Goal: Information Seeking & Learning: Find contact information

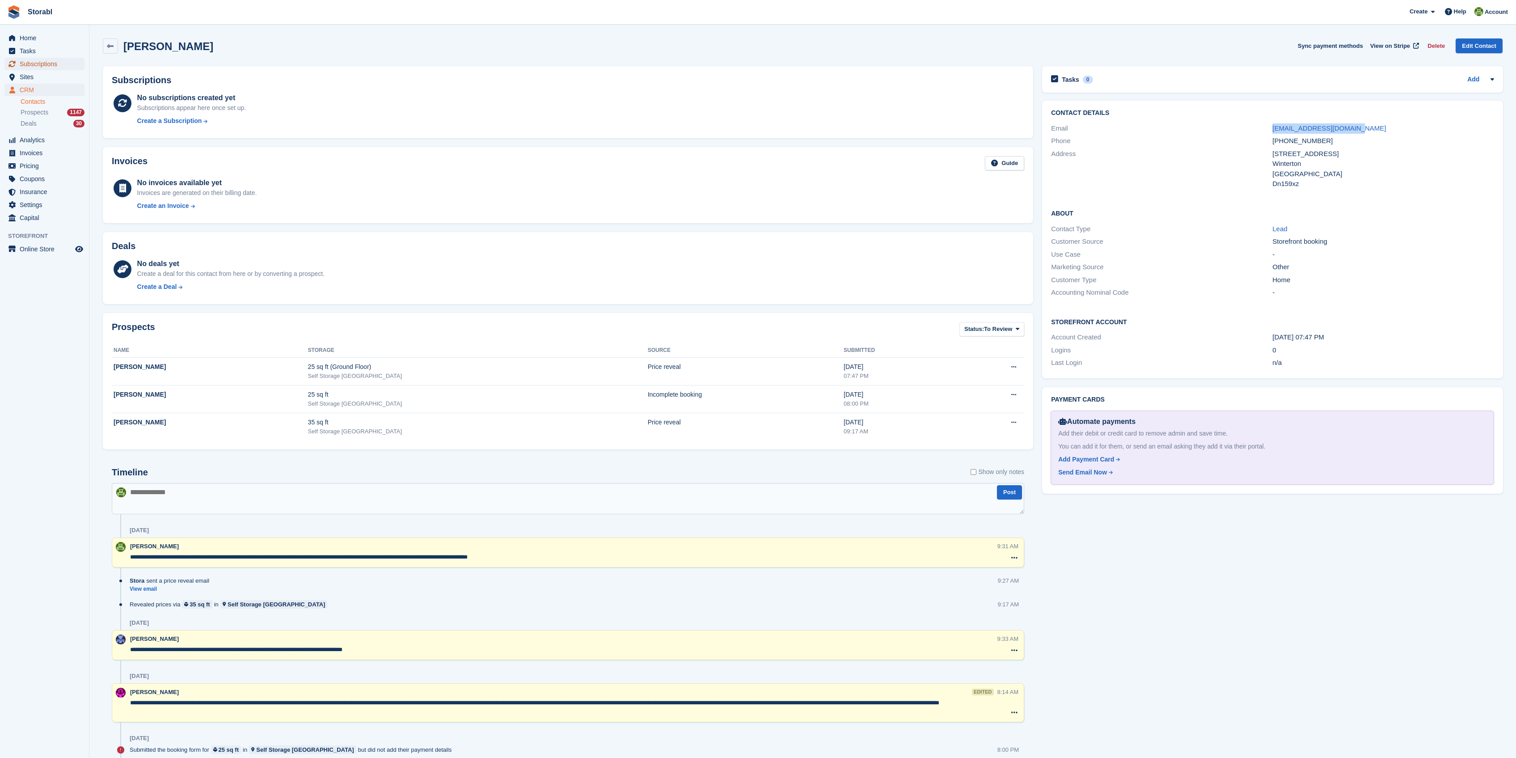
click at [33, 61] on span "Subscriptions" at bounding box center [47, 64] width 54 height 13
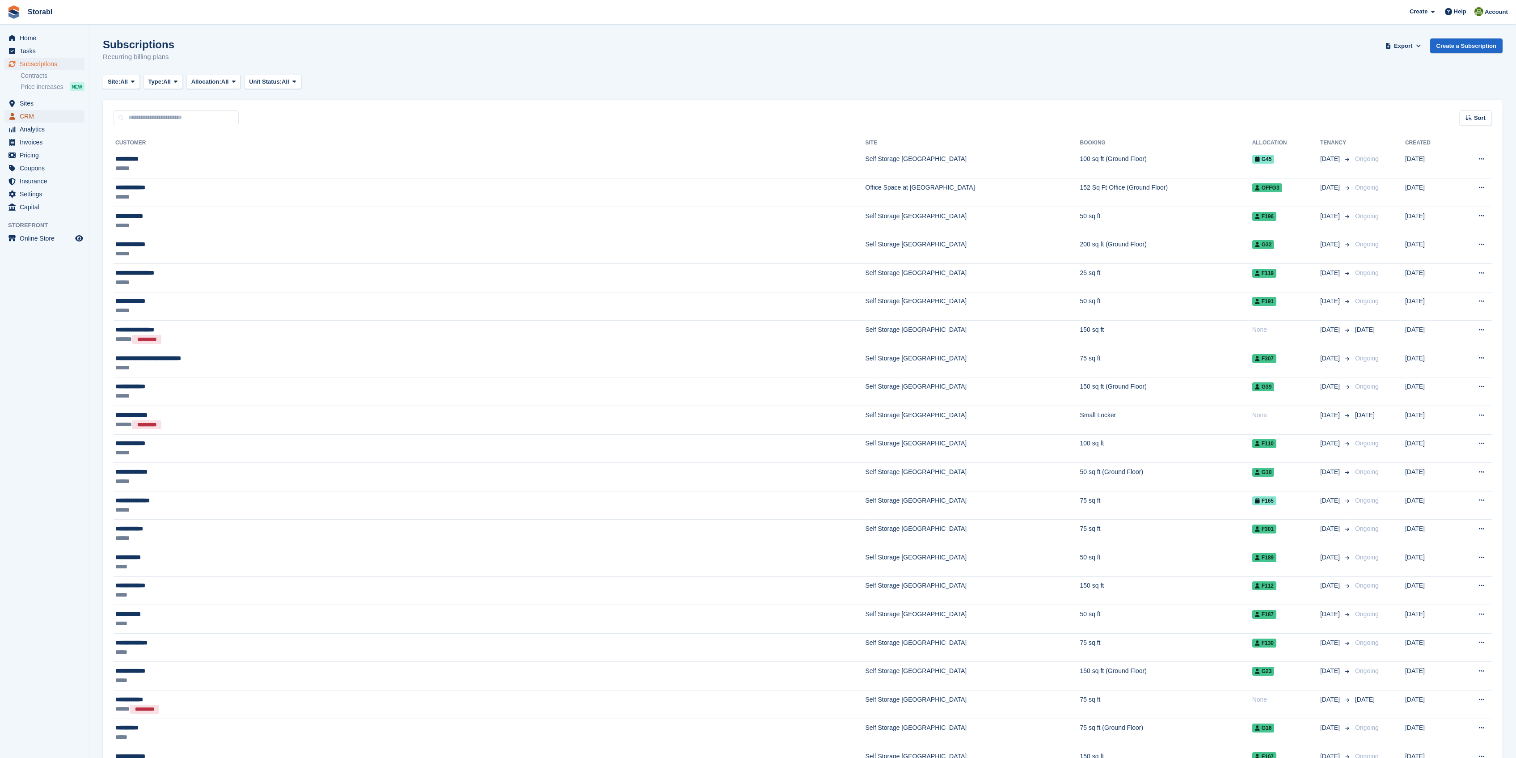
click at [25, 114] on span "CRM" at bounding box center [47, 116] width 54 height 13
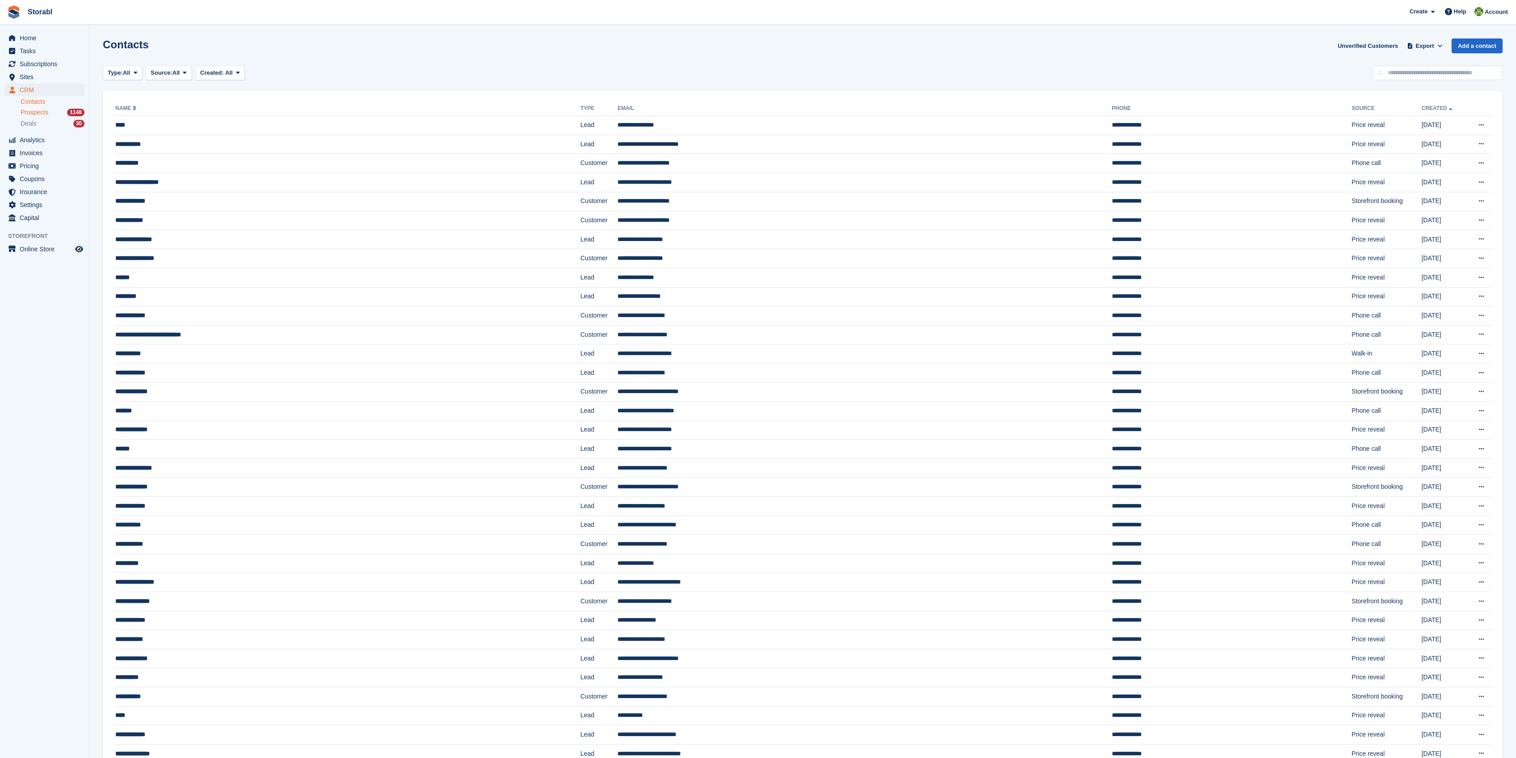
click at [35, 112] on span "Prospects" at bounding box center [35, 112] width 28 height 8
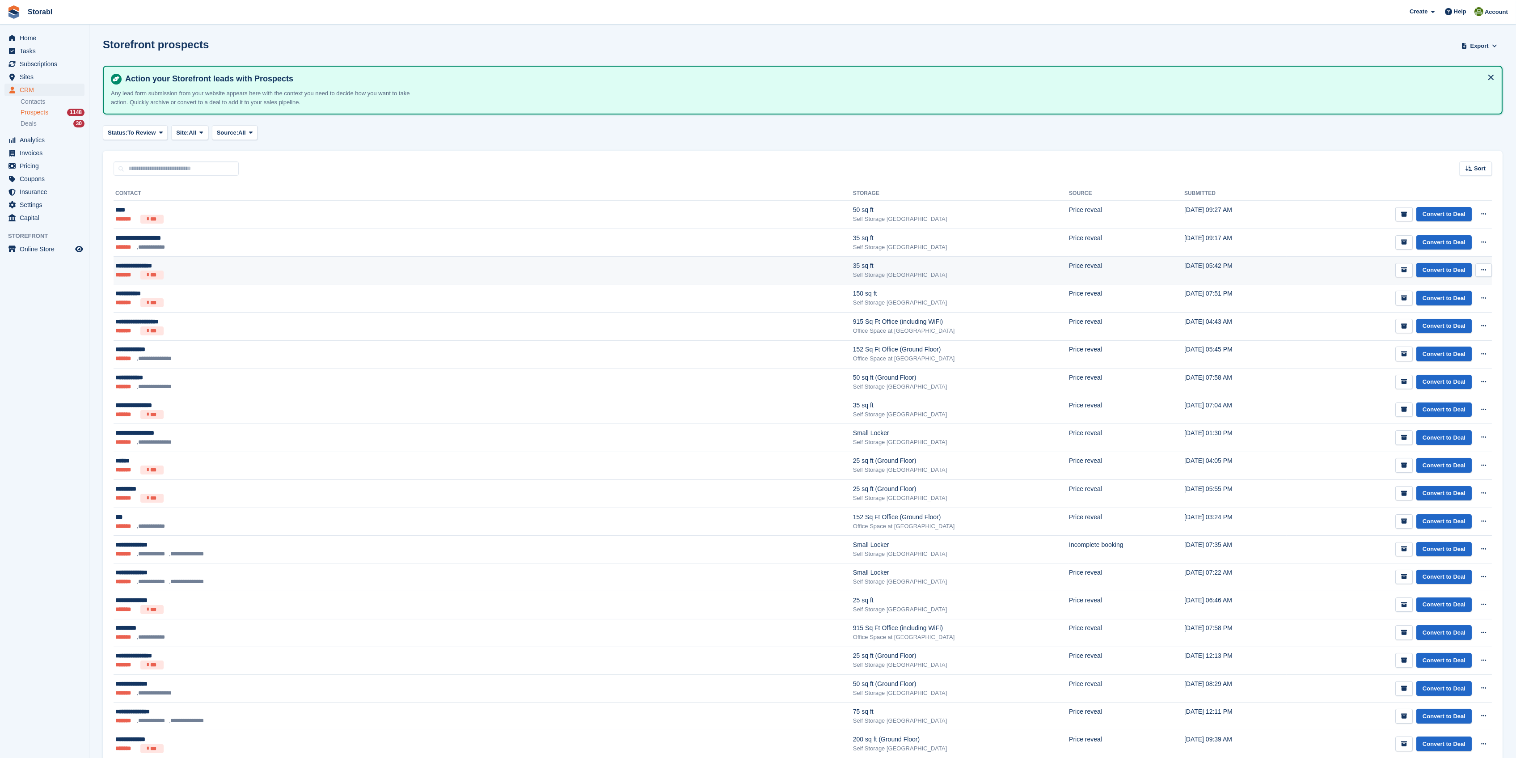
click at [129, 263] on div "**********" at bounding box center [288, 265] width 346 height 9
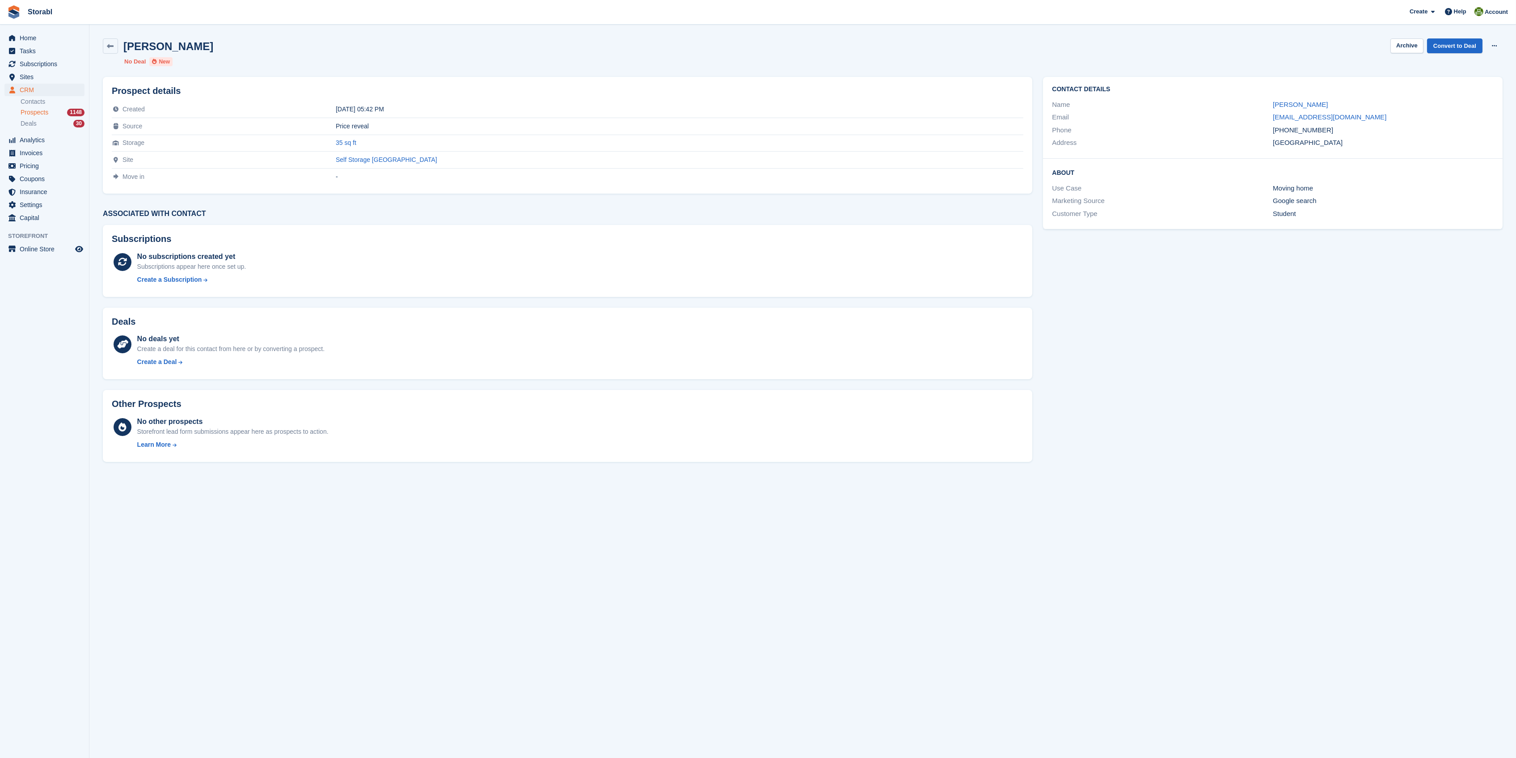
click at [1284, 97] on div "Contact Details Name Shaylee Robinson Email theburrow2017@gmail.com Phone +4478…" at bounding box center [1272, 118] width 459 height 82
click at [1286, 101] on link "Shaylee Robinson" at bounding box center [1300, 105] width 55 height 8
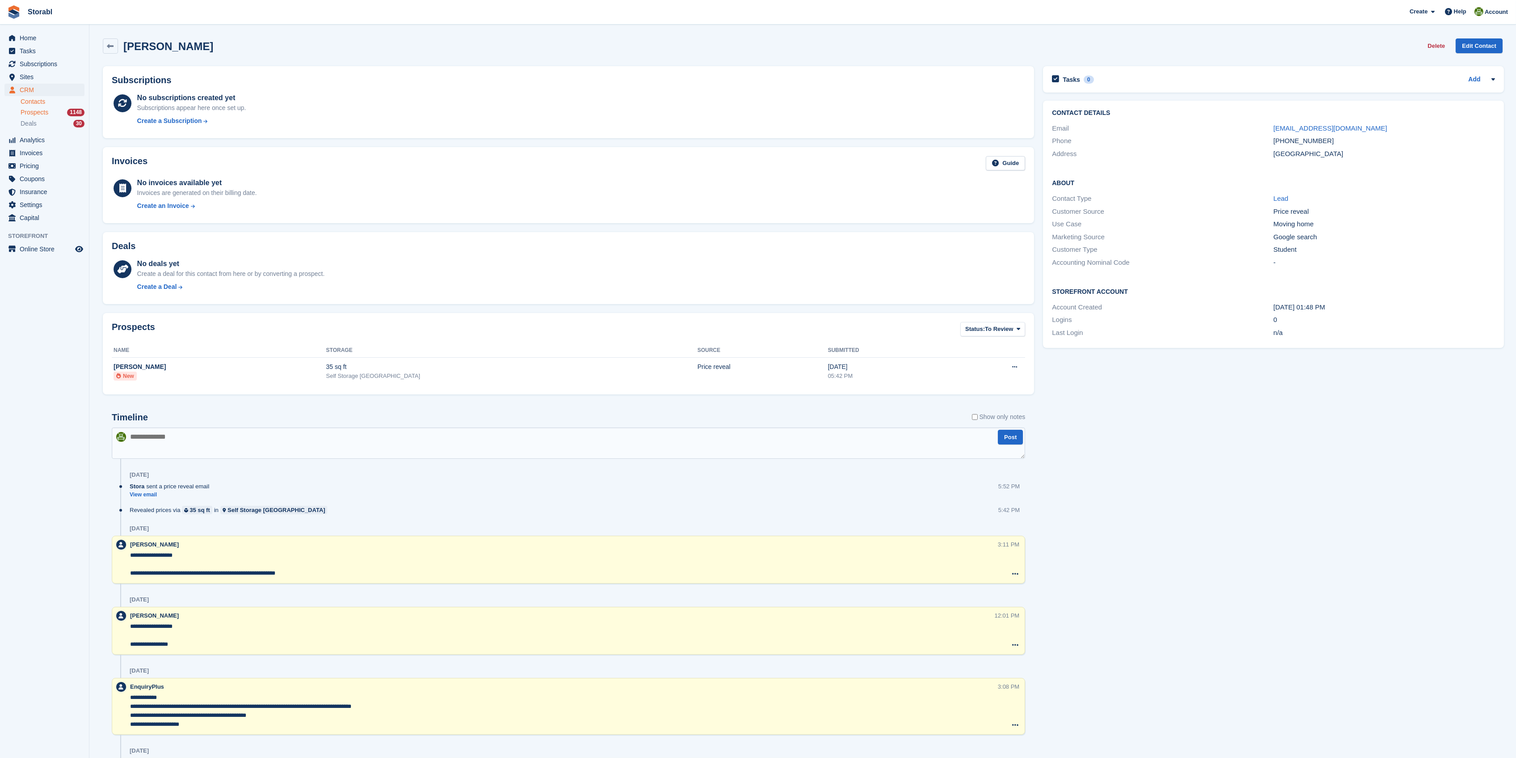
click at [31, 112] on span "Prospects" at bounding box center [35, 112] width 28 height 8
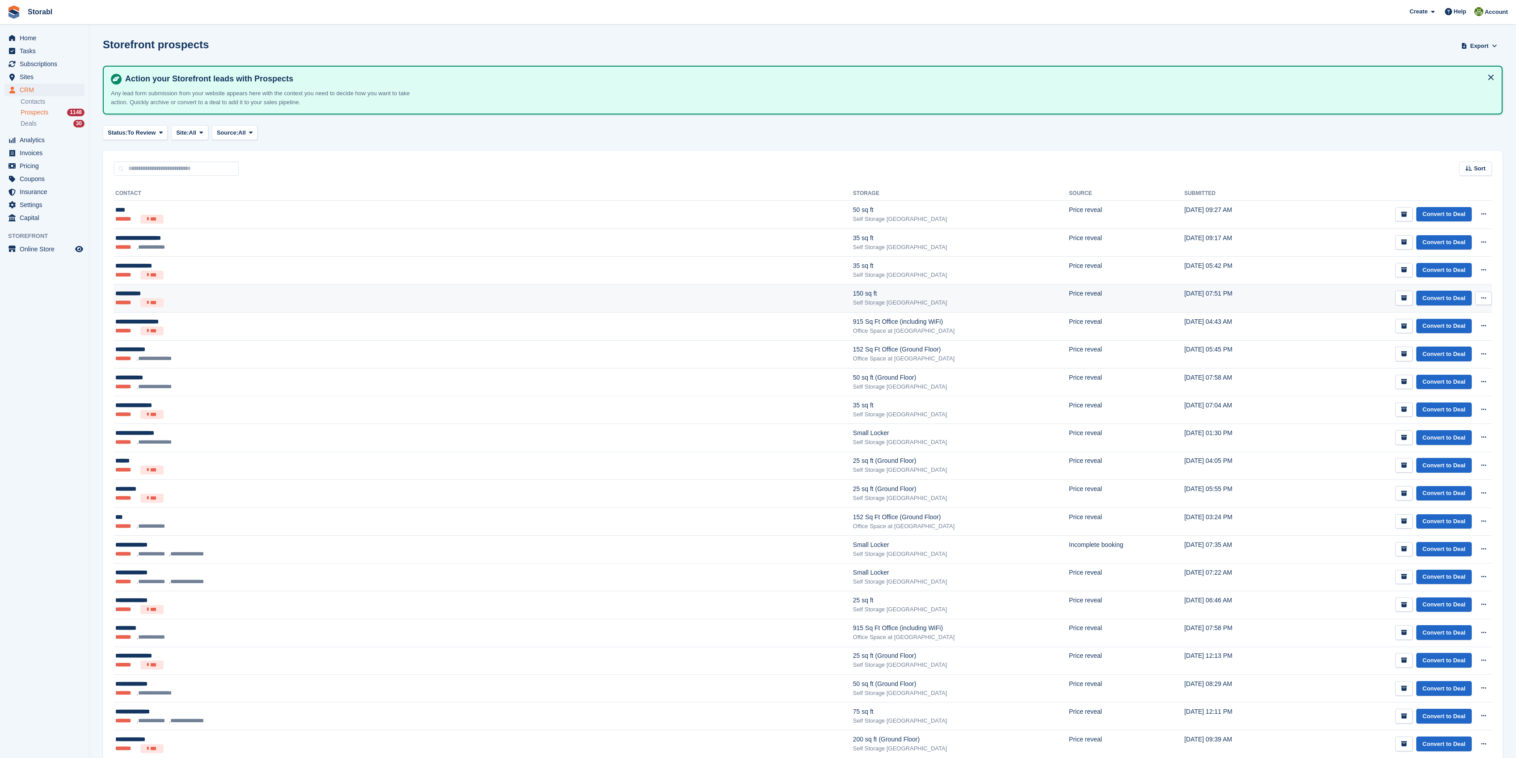
click at [127, 290] on div "**********" at bounding box center [288, 293] width 346 height 9
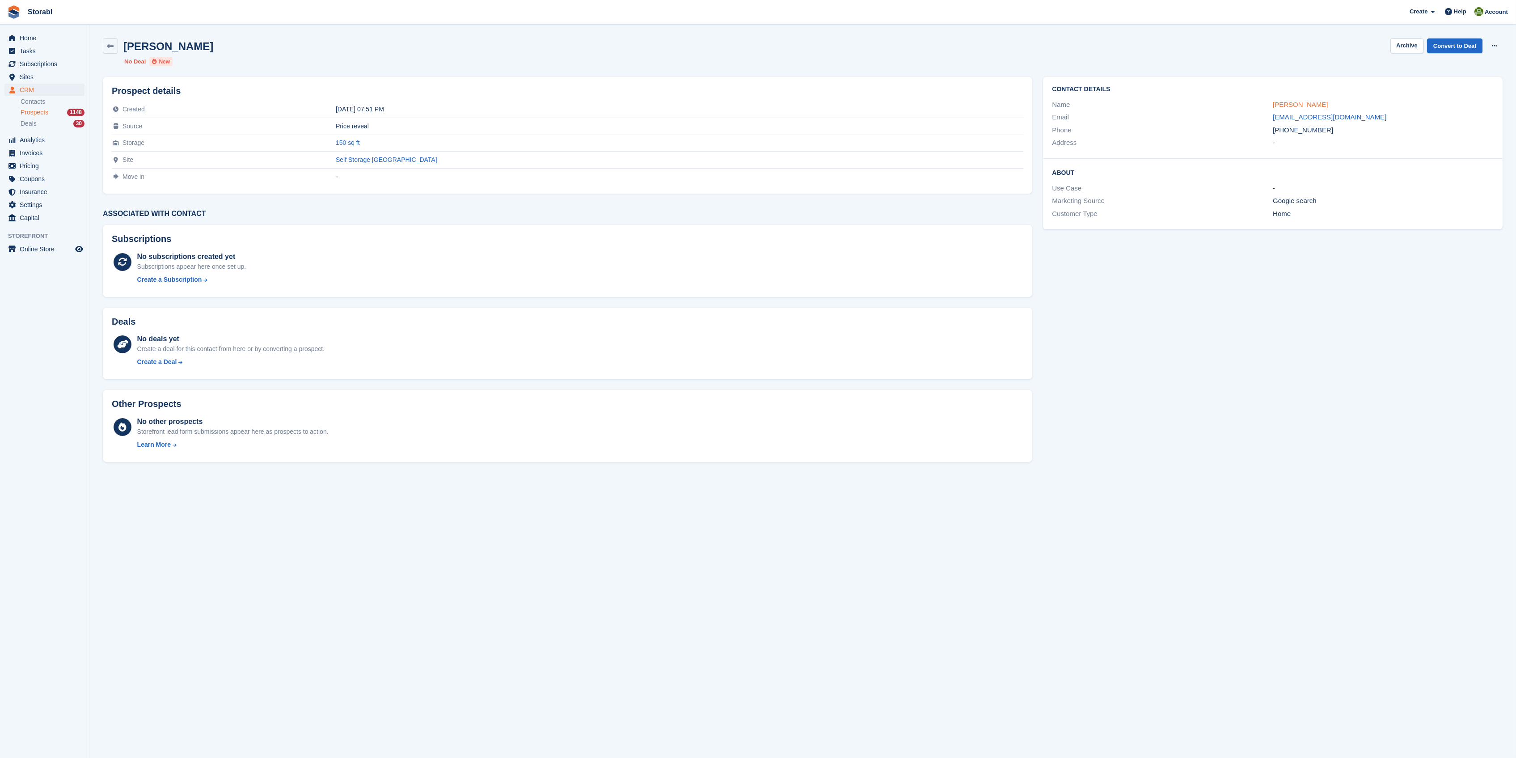
click at [1288, 104] on link "Jason Baker" at bounding box center [1300, 105] width 55 height 8
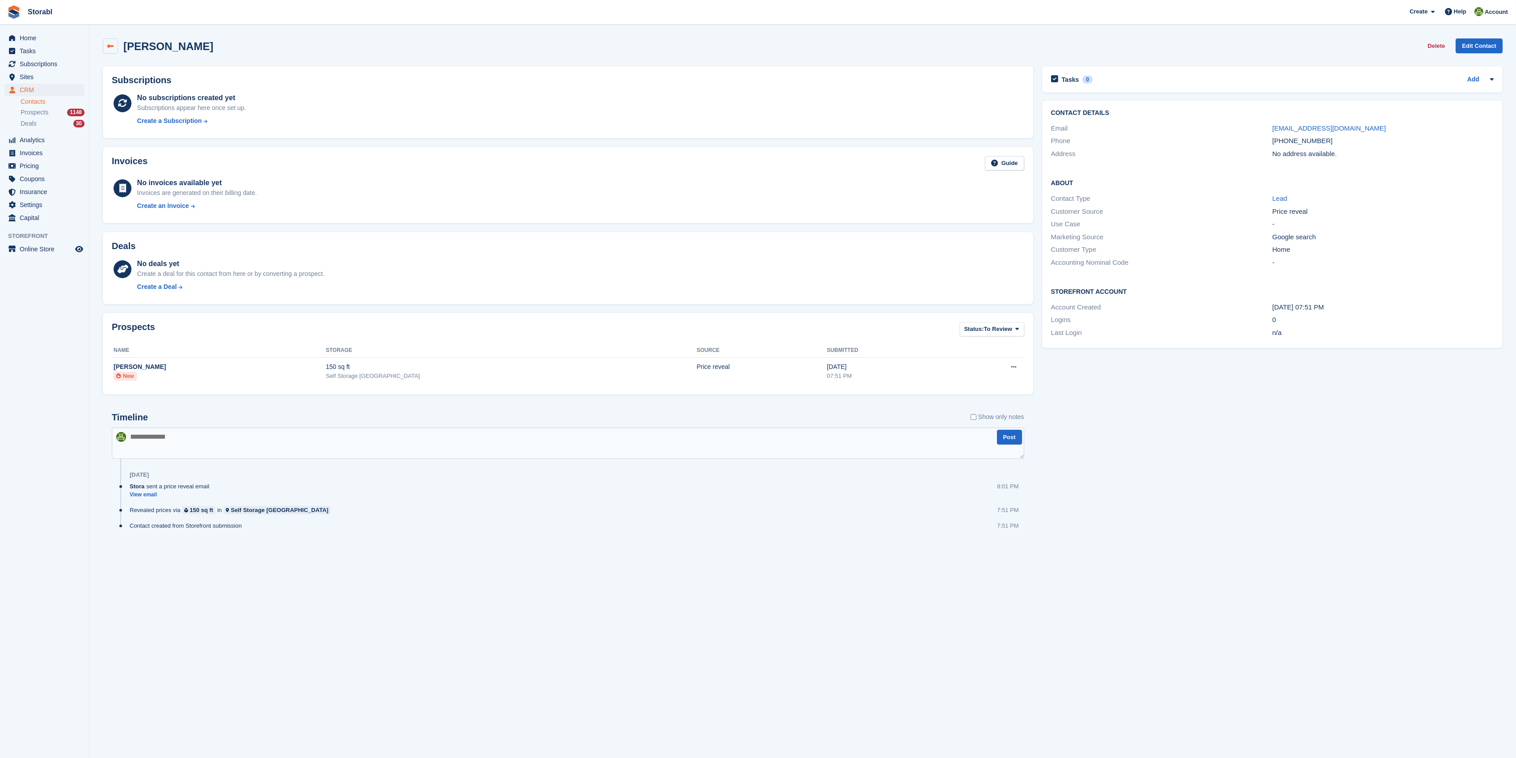
click at [112, 44] on icon at bounding box center [110, 46] width 7 height 7
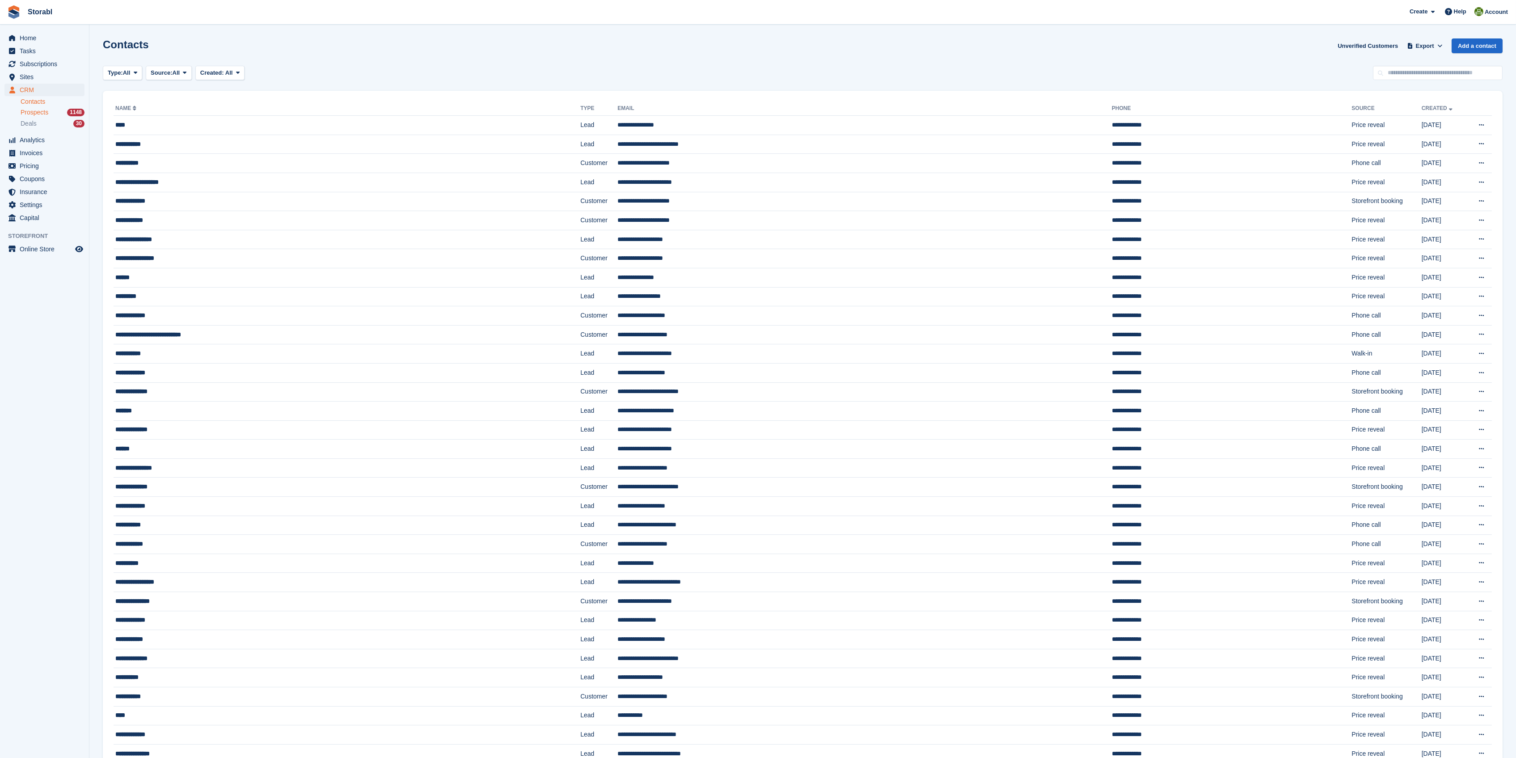
click at [33, 113] on span "Prospects" at bounding box center [35, 112] width 28 height 8
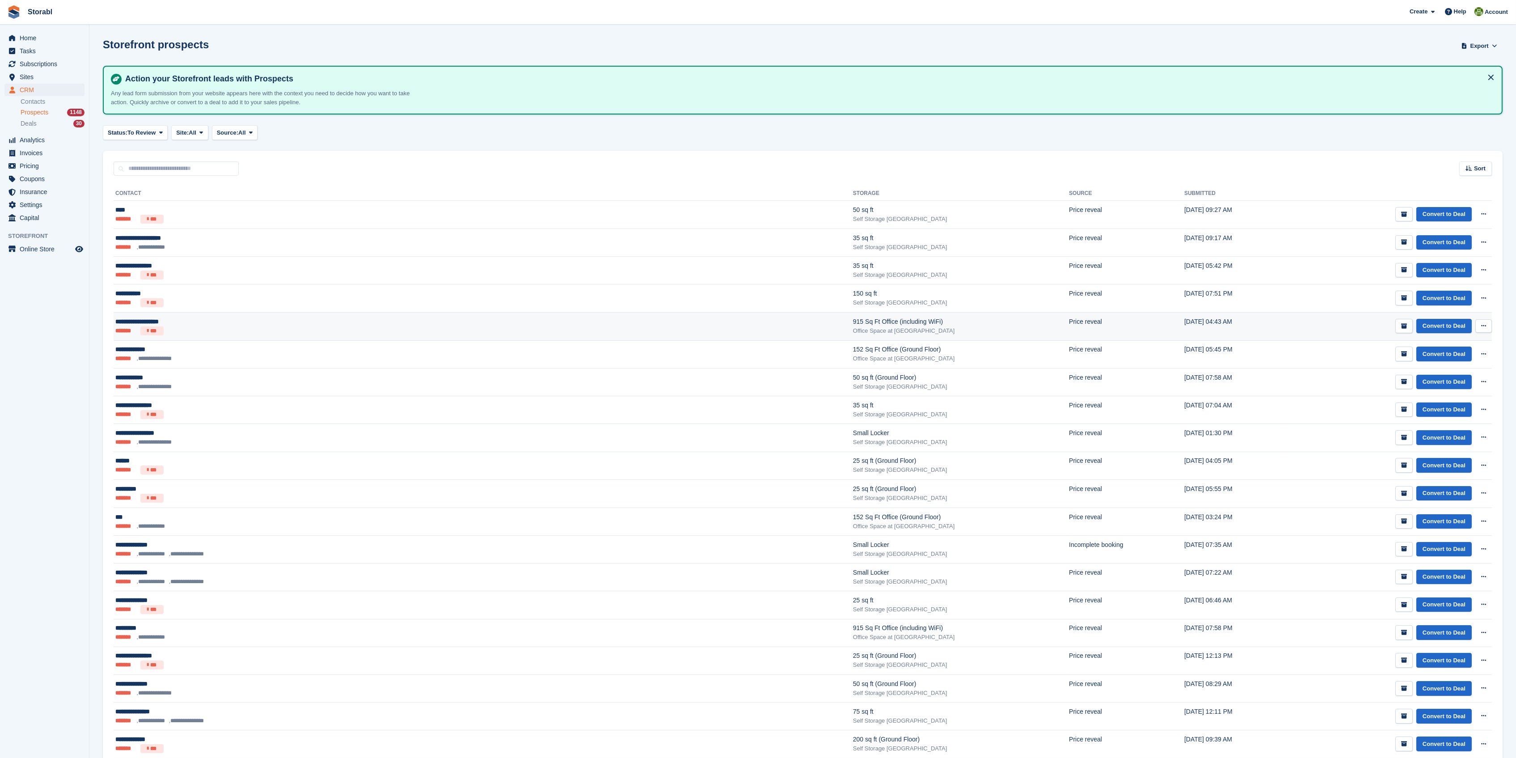
click at [131, 320] on div "**********" at bounding box center [288, 321] width 346 height 9
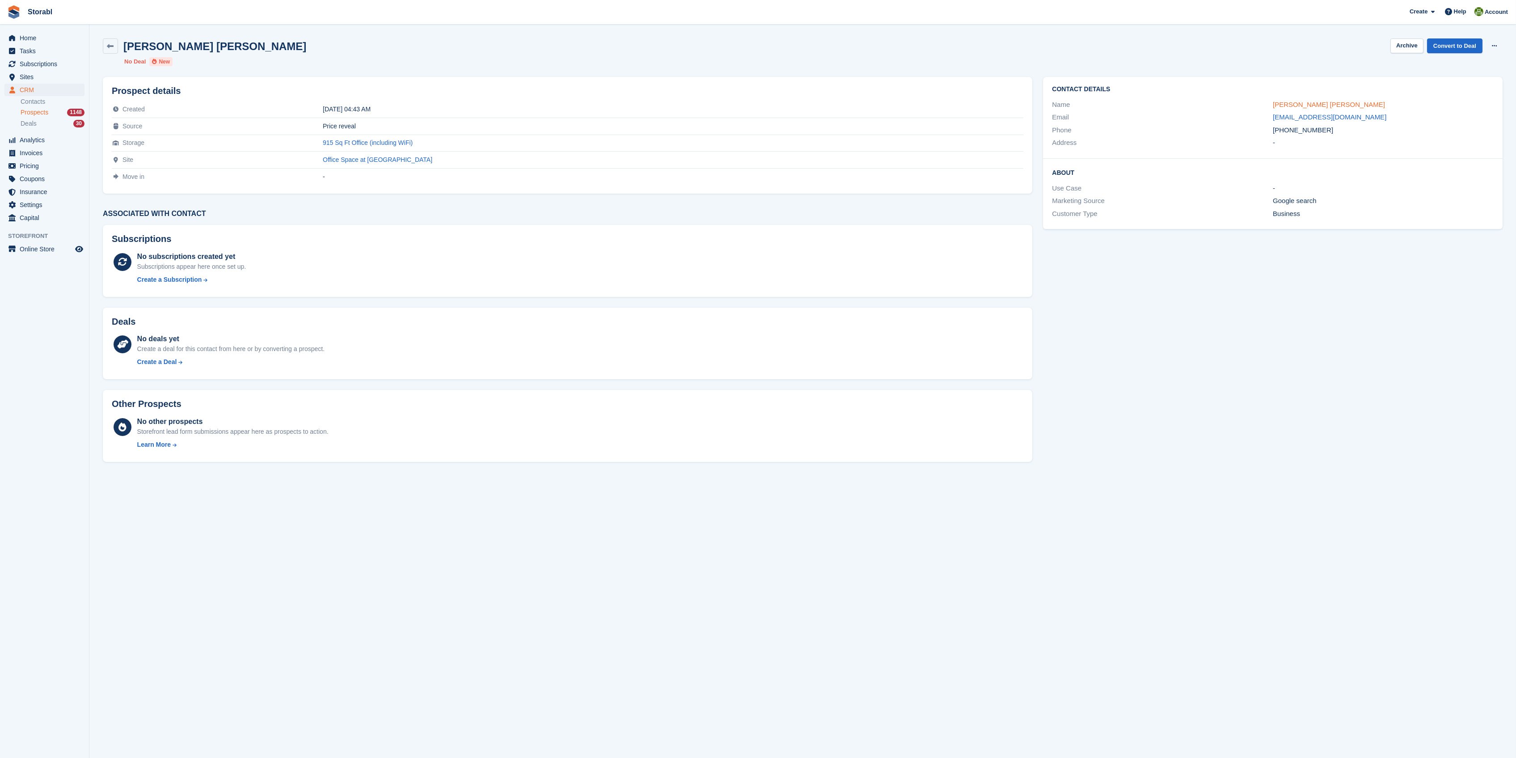
click at [1294, 105] on link "Matthew Thomas Shaw" at bounding box center [1329, 105] width 112 height 8
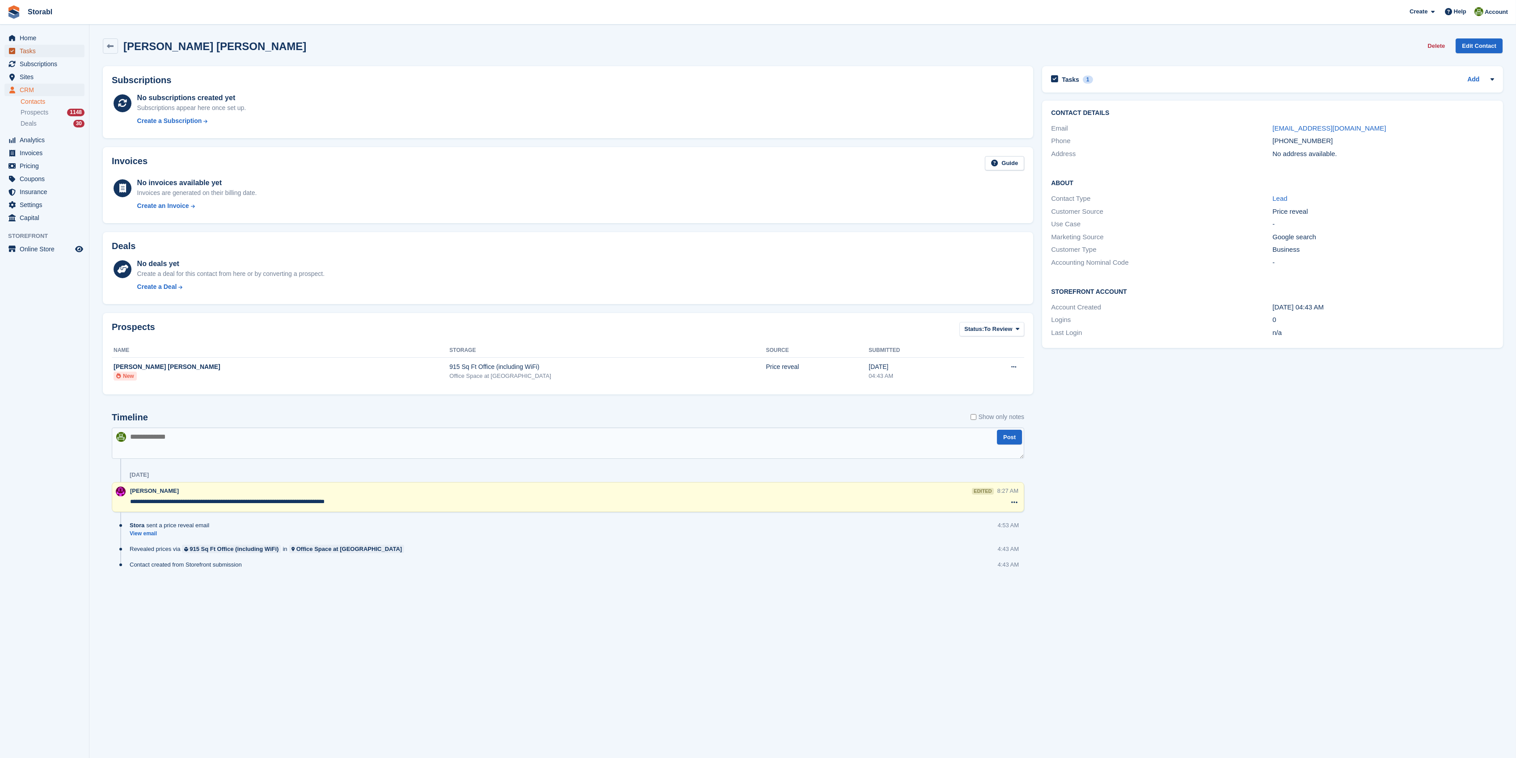
click at [31, 47] on span "Tasks" at bounding box center [47, 51] width 54 height 13
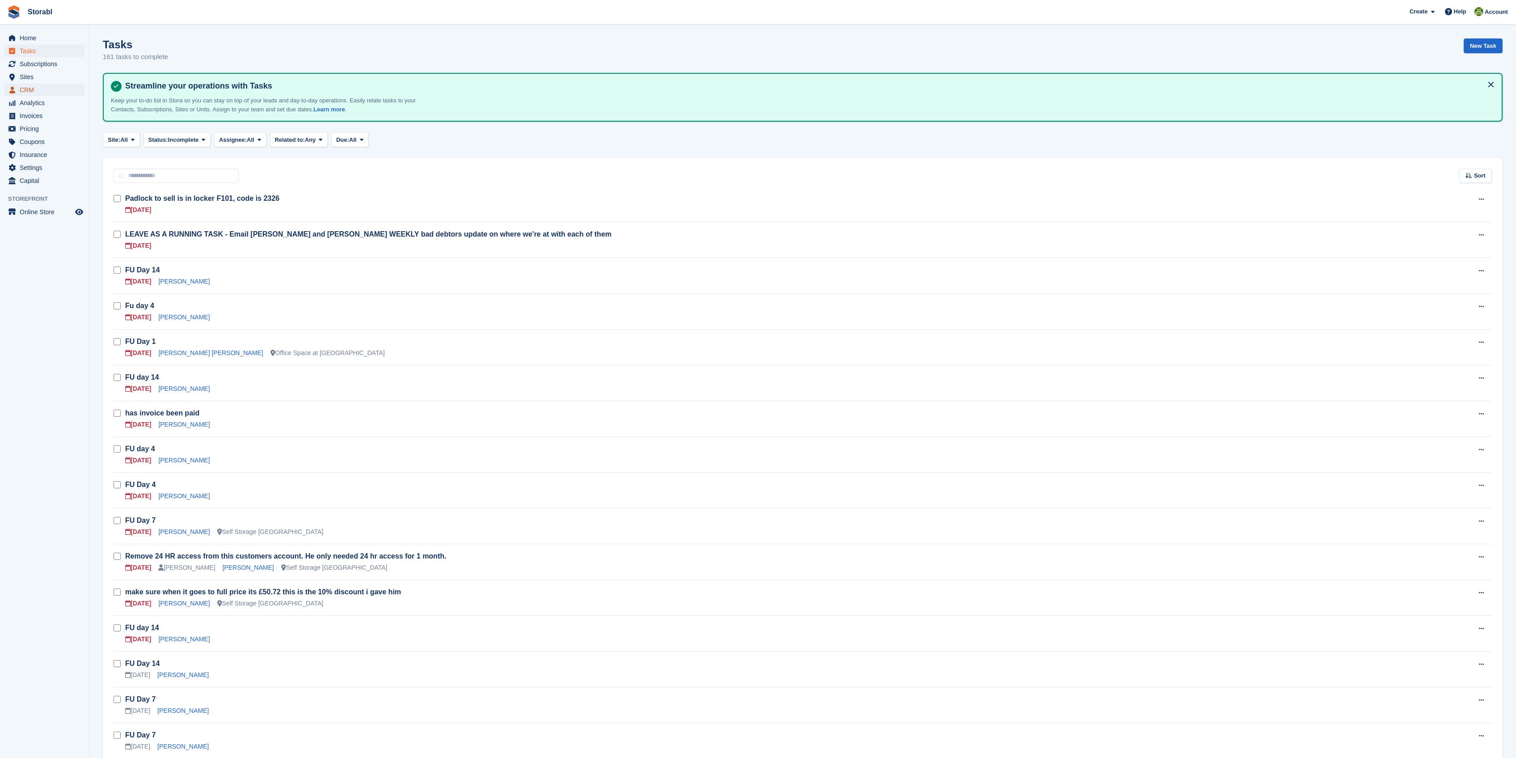
click at [29, 91] on span "CRM" at bounding box center [47, 90] width 54 height 13
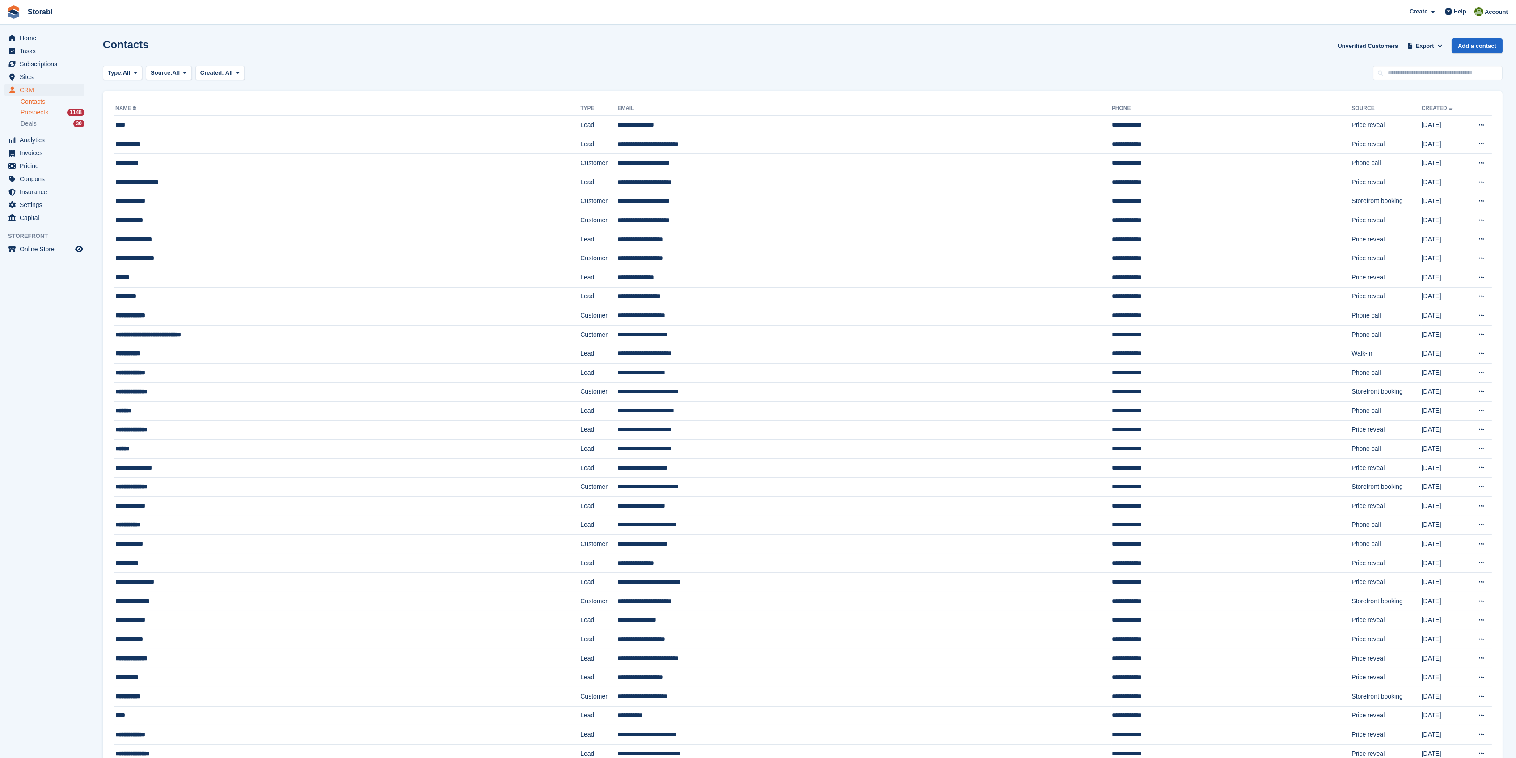
click at [31, 112] on span "Prospects" at bounding box center [35, 112] width 28 height 8
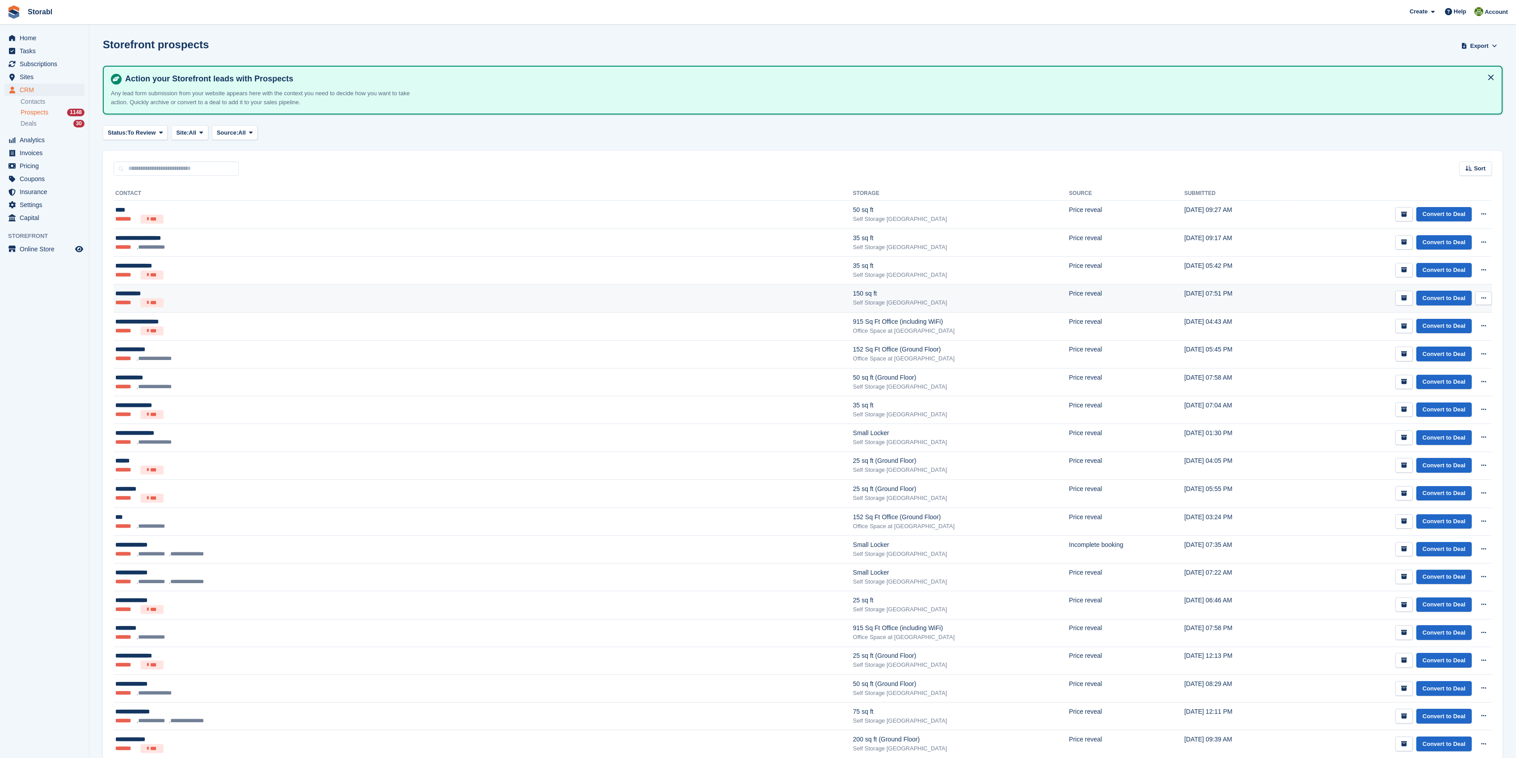
click at [130, 295] on div "**********" at bounding box center [288, 293] width 346 height 9
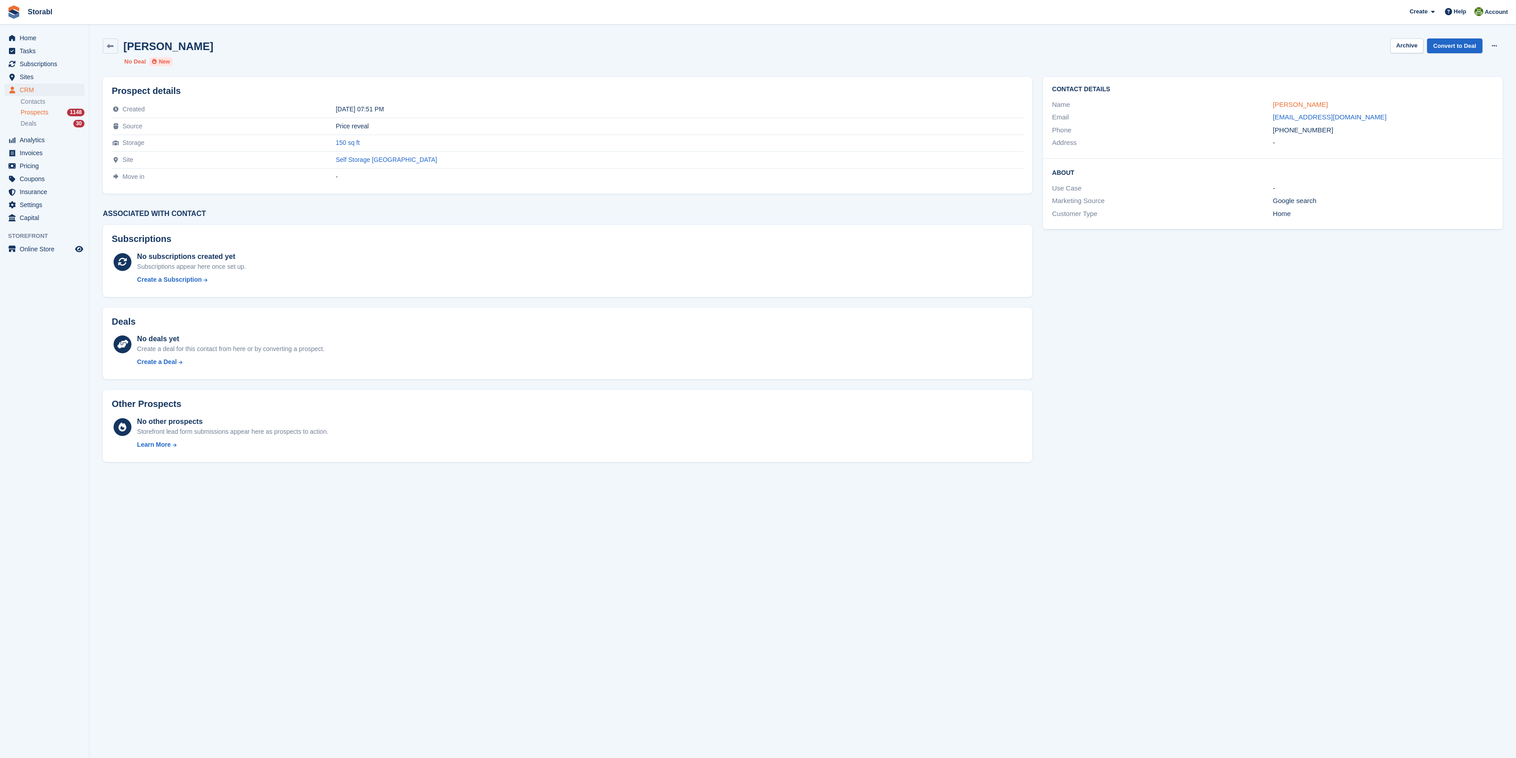
click at [1288, 107] on link "[PERSON_NAME]" at bounding box center [1300, 105] width 55 height 8
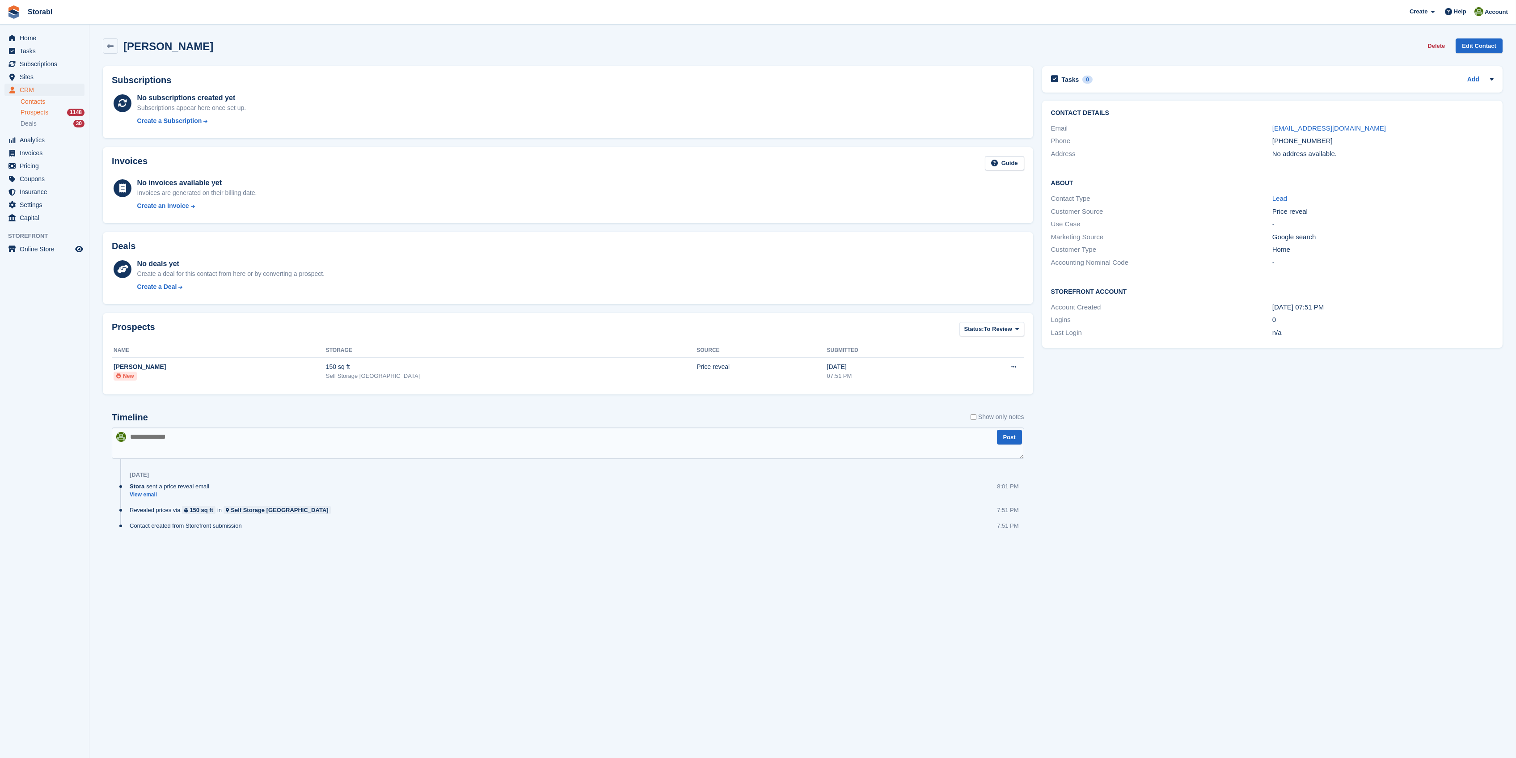
click at [39, 111] on span "Prospects" at bounding box center [35, 112] width 28 height 8
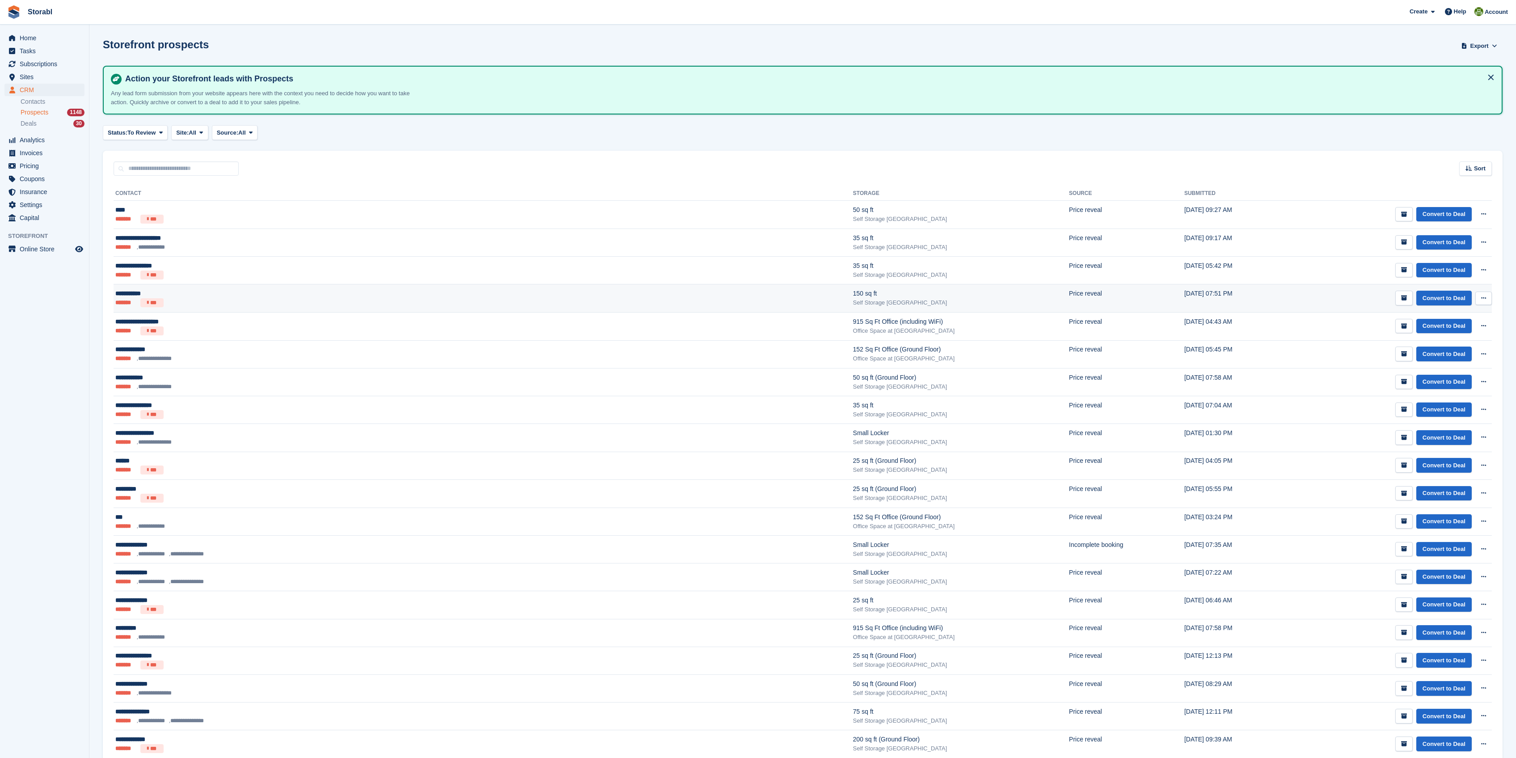
click at [130, 291] on div "**********" at bounding box center [288, 293] width 346 height 9
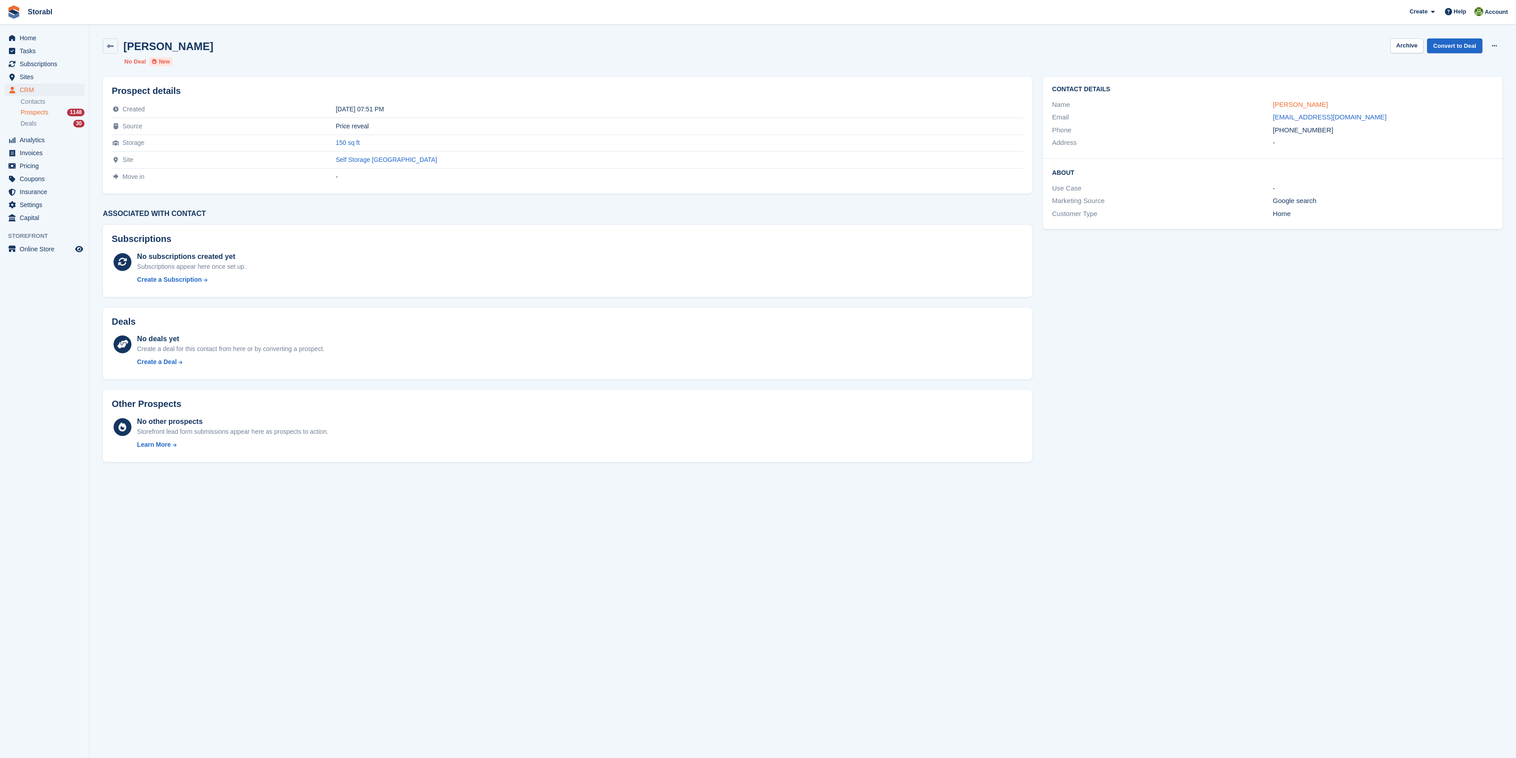
click at [1291, 103] on link "[PERSON_NAME]" at bounding box center [1300, 105] width 55 height 8
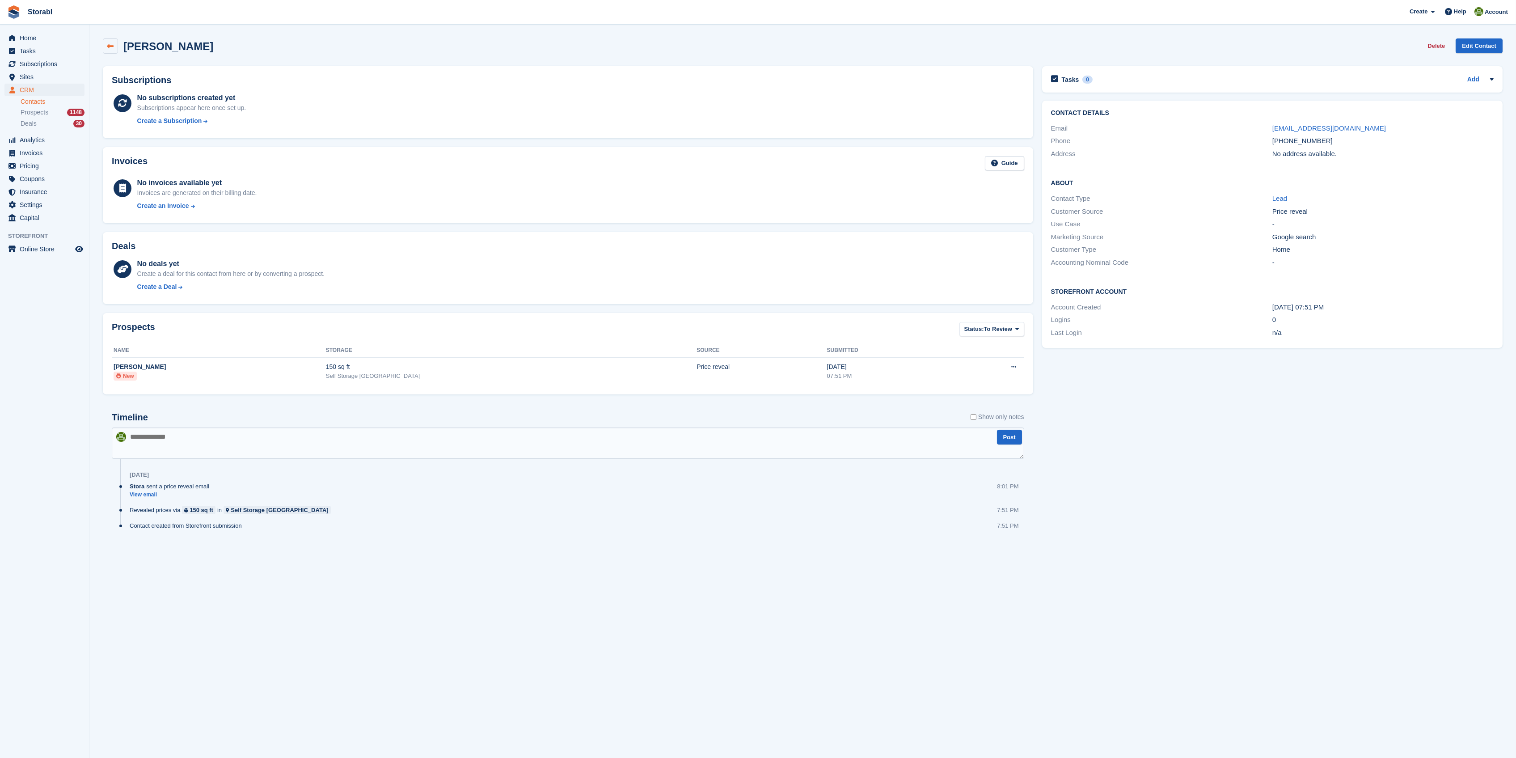
click at [109, 47] on icon at bounding box center [110, 46] width 7 height 7
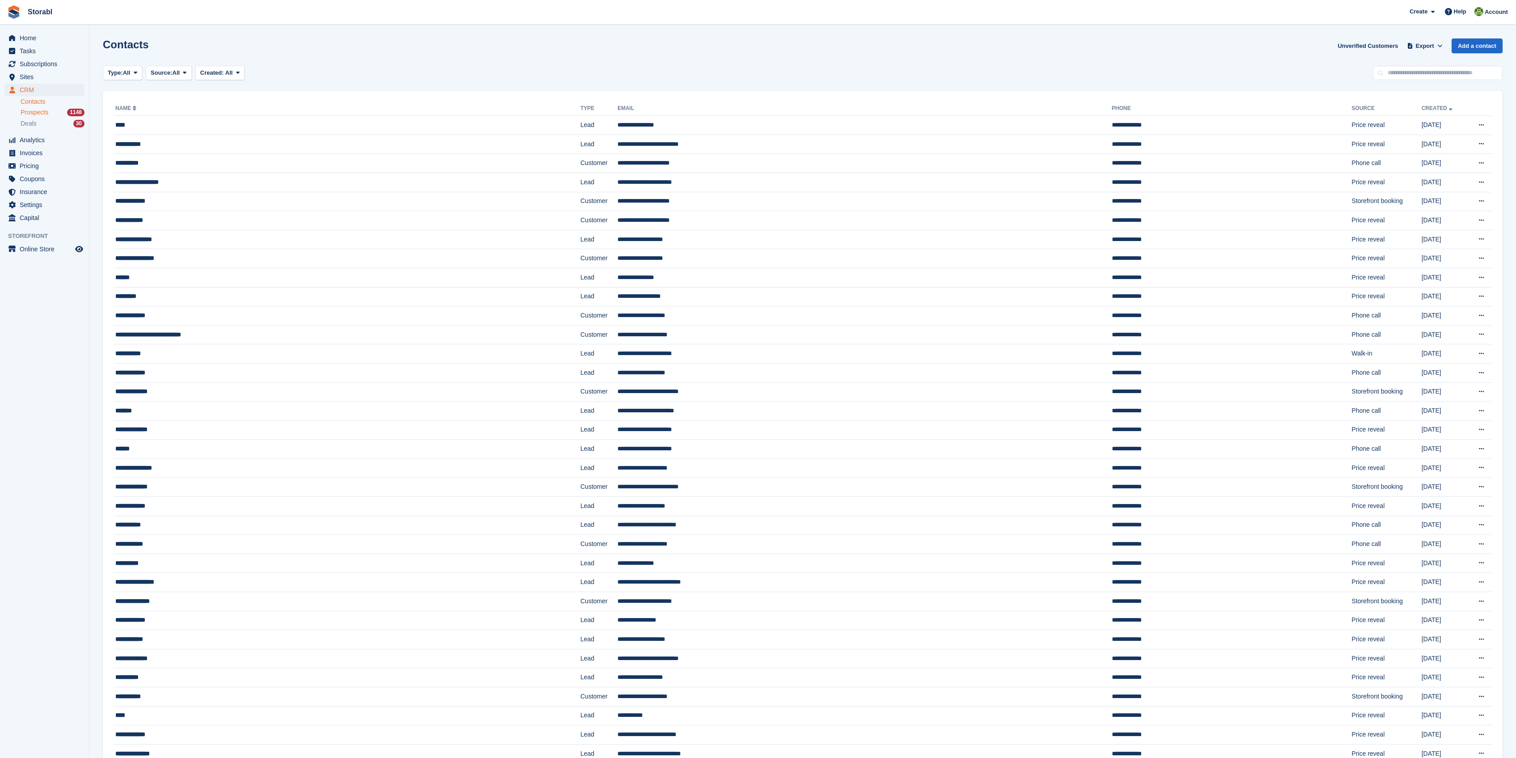
click at [43, 110] on span "Prospects" at bounding box center [35, 112] width 28 height 8
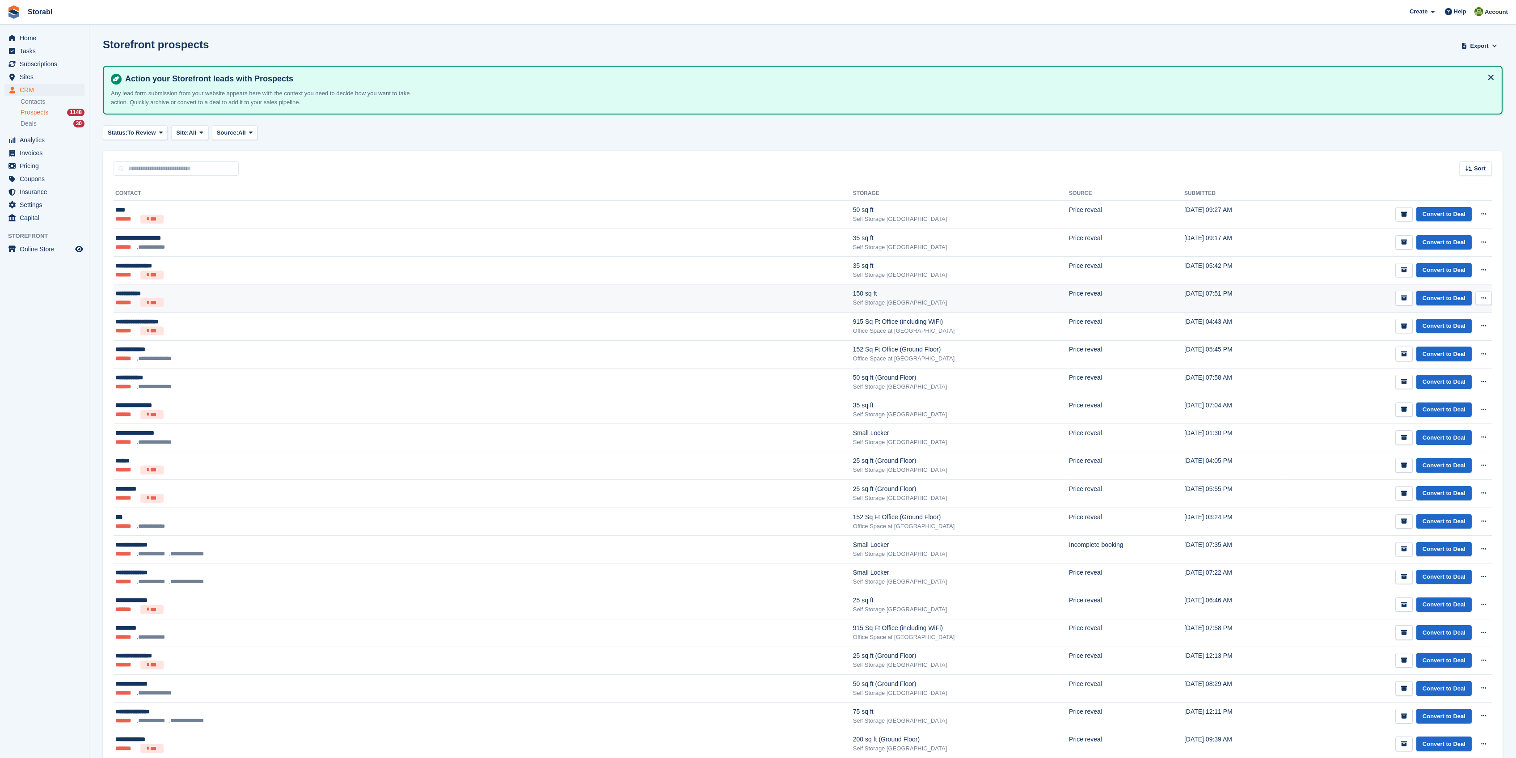
click at [130, 295] on div "**********" at bounding box center [288, 293] width 346 height 9
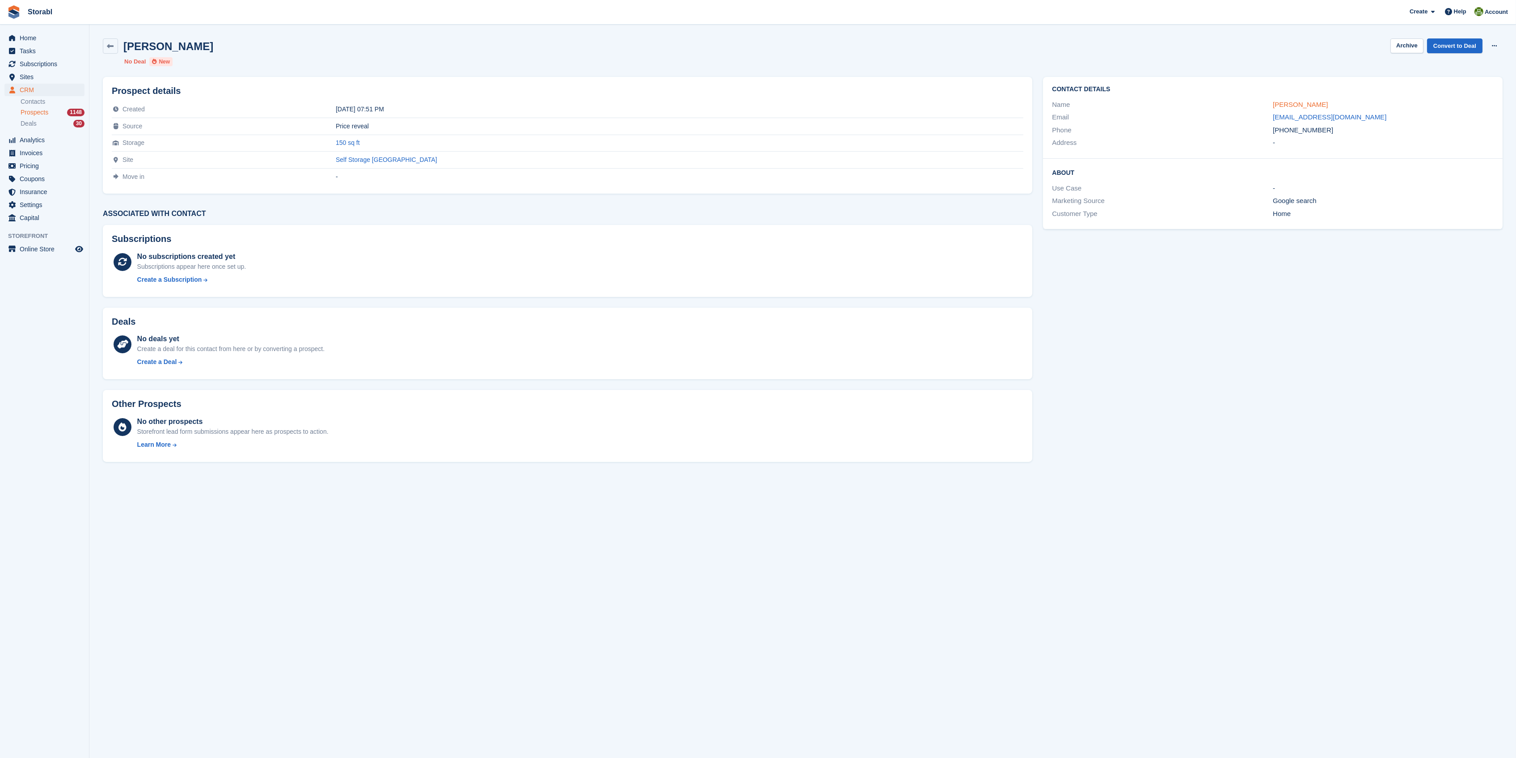
click at [1282, 106] on link "[PERSON_NAME]" at bounding box center [1300, 105] width 55 height 8
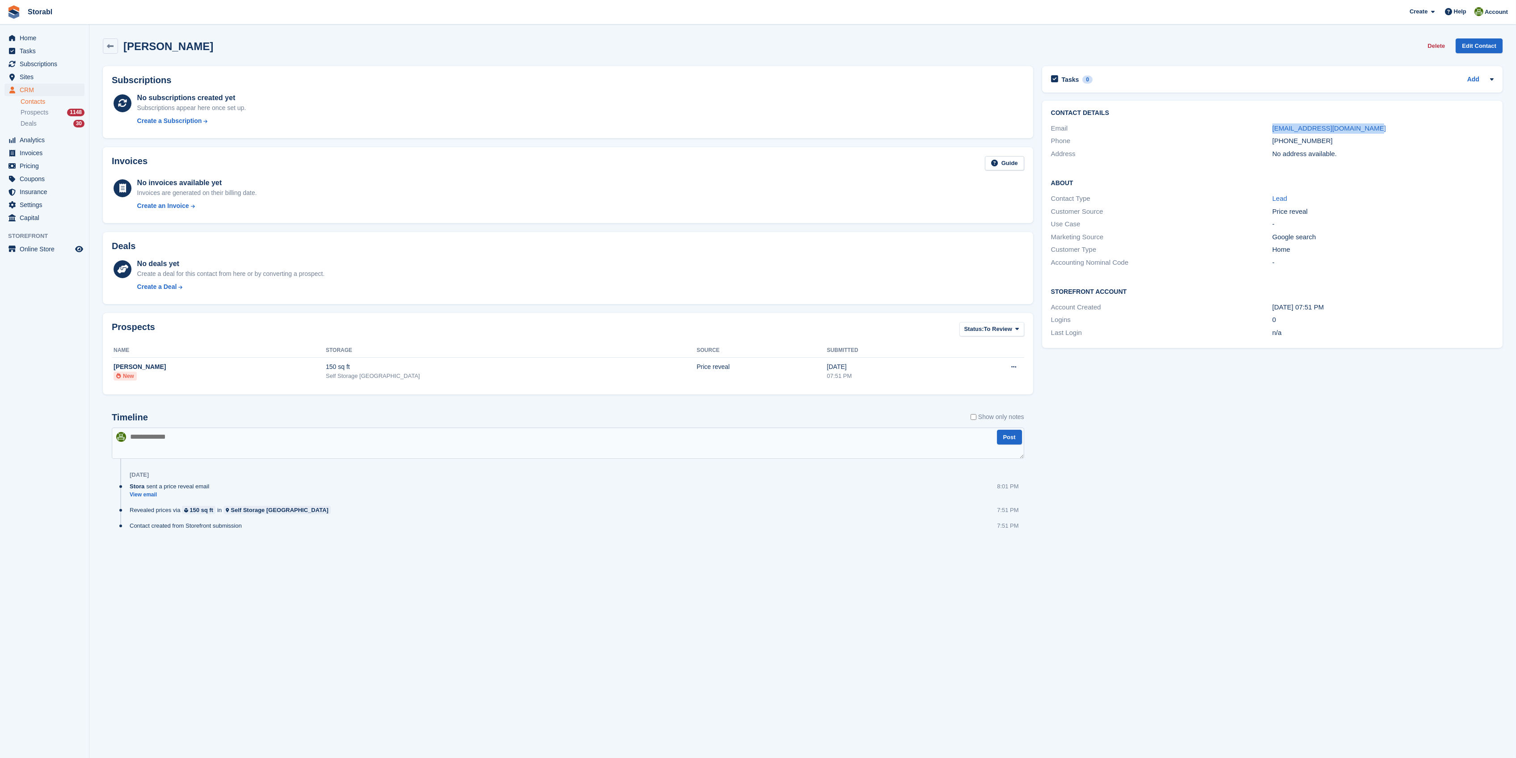
drag, startPoint x: 1369, startPoint y: 124, endPoint x: 1246, endPoint y: 120, distance: 123.4
click at [1246, 120] on div "Contact Details Email [EMAIL_ADDRESS][DOMAIN_NAME] Phone [PHONE_NUMBER] Address…" at bounding box center [1272, 135] width 460 height 68
copy div "[EMAIL_ADDRESS][DOMAIN_NAME]"
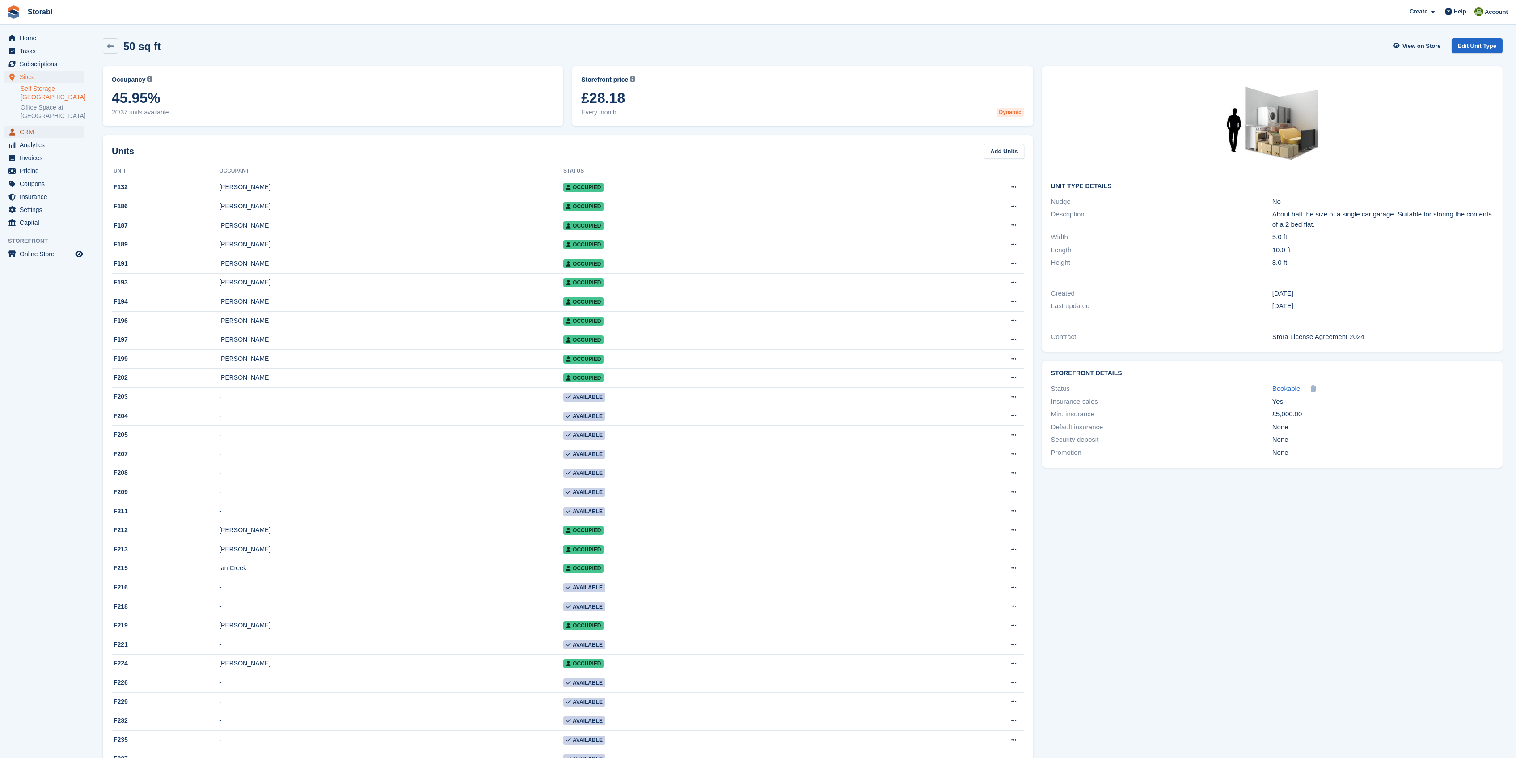
click at [32, 130] on span "CRM" at bounding box center [47, 132] width 54 height 13
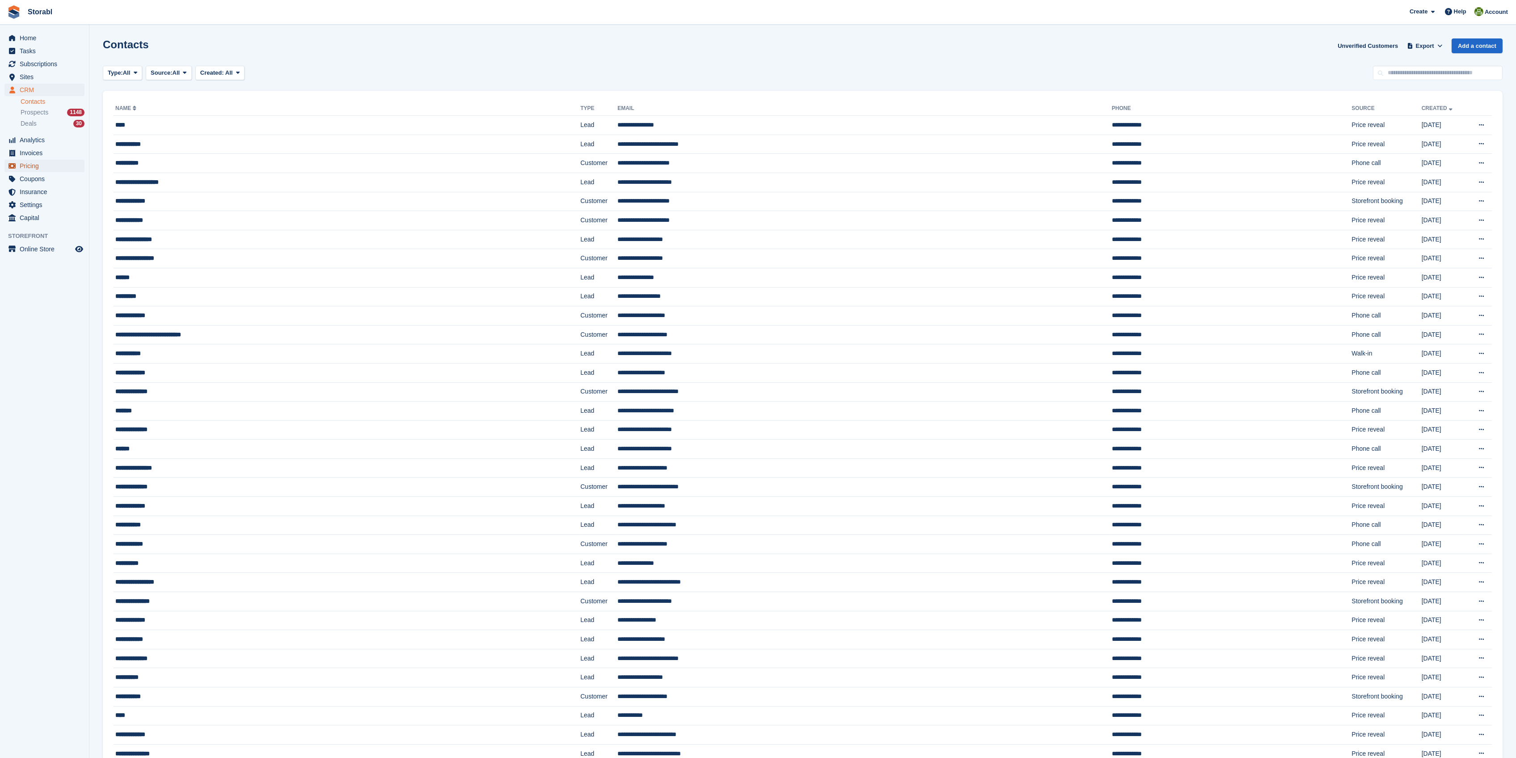
click at [29, 169] on span "Pricing" at bounding box center [47, 166] width 54 height 13
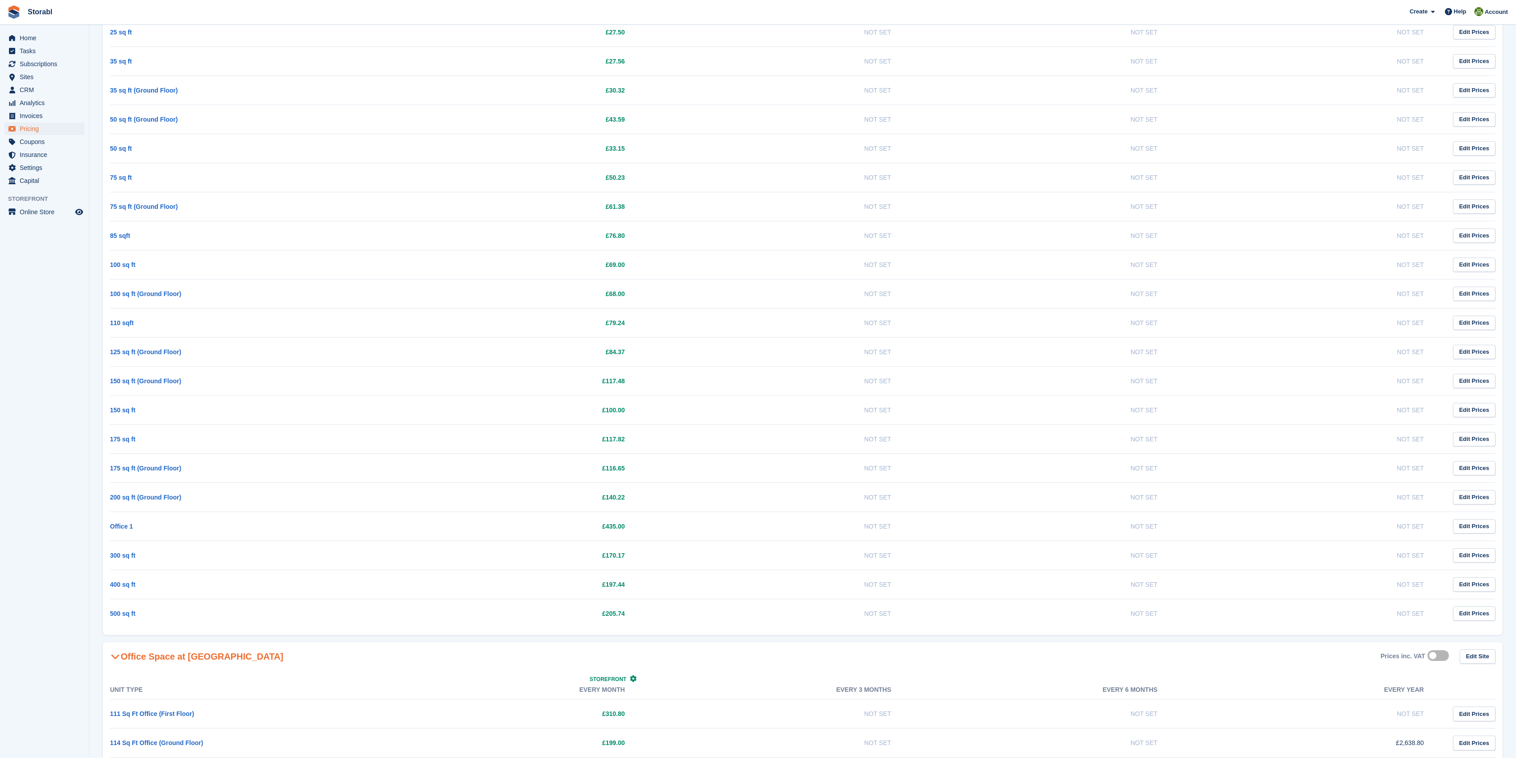
scroll to position [238, 0]
click at [128, 406] on link "150 sq ft" at bounding box center [122, 408] width 25 height 7
